Goal: Task Accomplishment & Management: Use online tool/utility

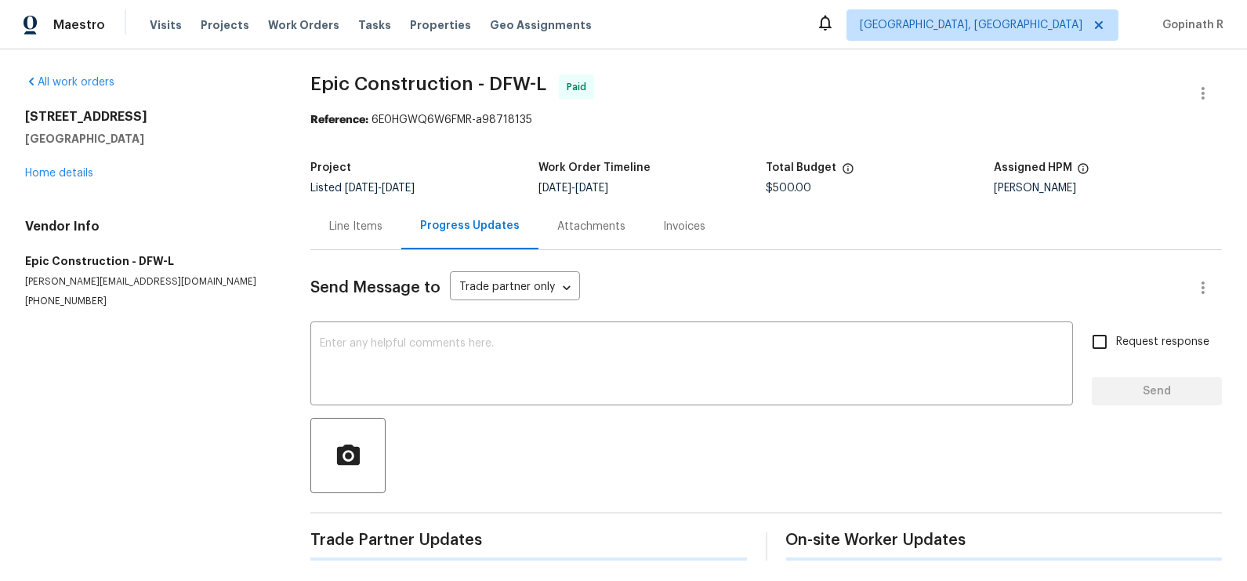
click at [341, 227] on div "Line Items" at bounding box center [355, 227] width 53 height 16
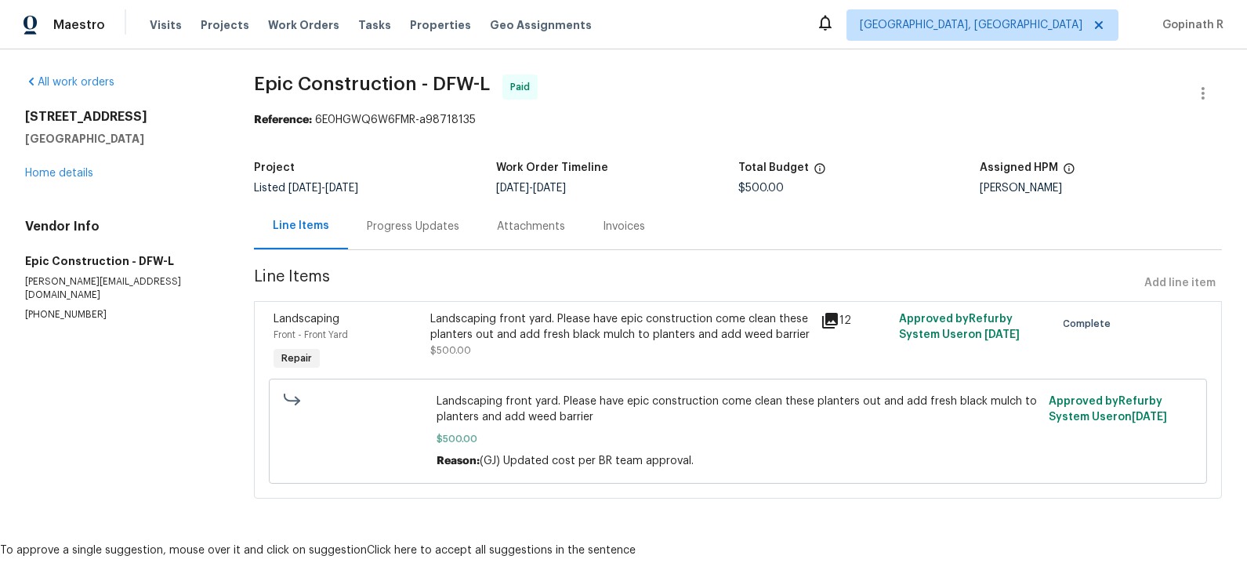
click at [642, 362] on div "Landscaping front yard. Please have epic construction come clean these planters…" at bounding box center [621, 343] width 391 height 72
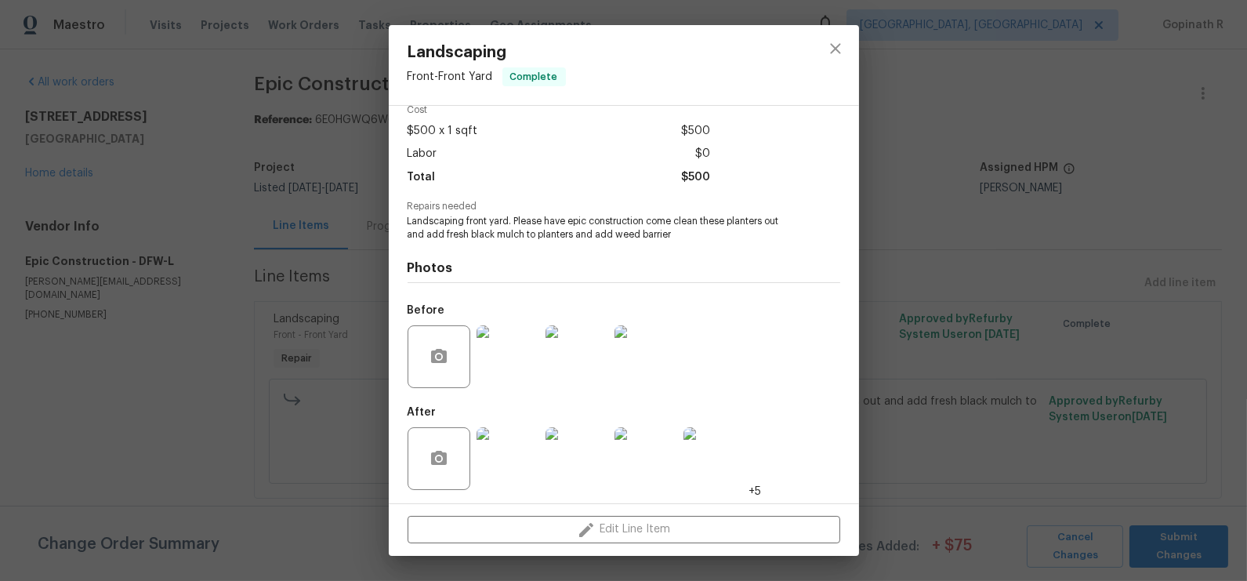
scroll to position [75, 0]
click at [834, 54] on icon "close" at bounding box center [835, 48] width 19 height 19
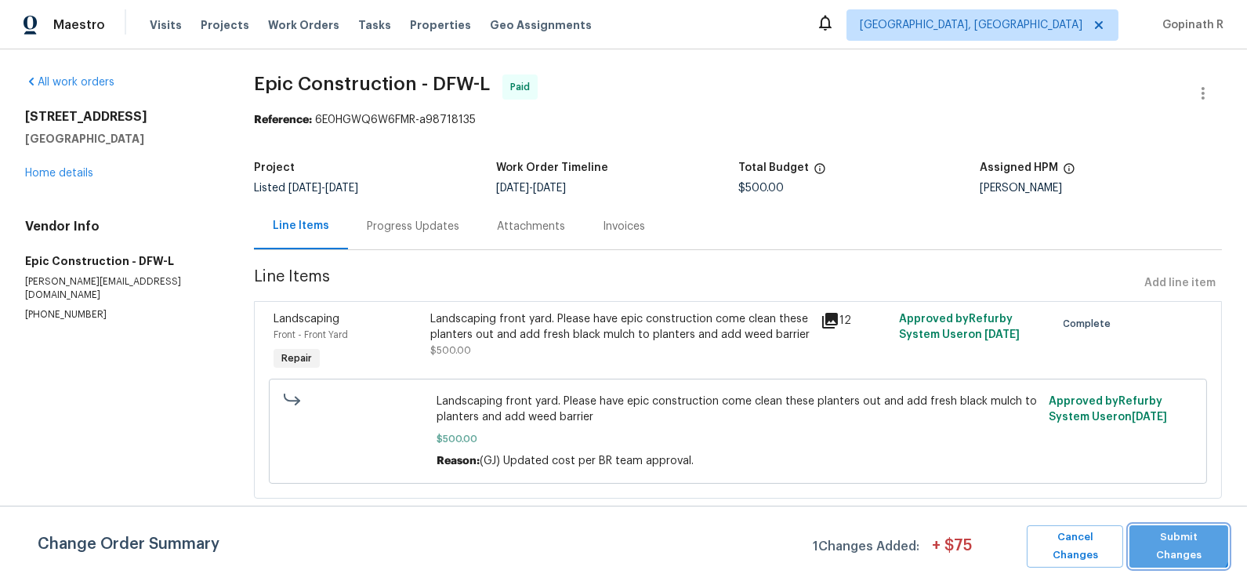
click at [1179, 539] on span "Submit Changes" at bounding box center [1179, 546] width 83 height 36
click at [354, 118] on div "Reference: 6E0HGWQ6W6FMR-a98718135" at bounding box center [738, 120] width 968 height 16
copy div "6E0HGWQ6W6FMR"
